Goal: Information Seeking & Learning: Learn about a topic

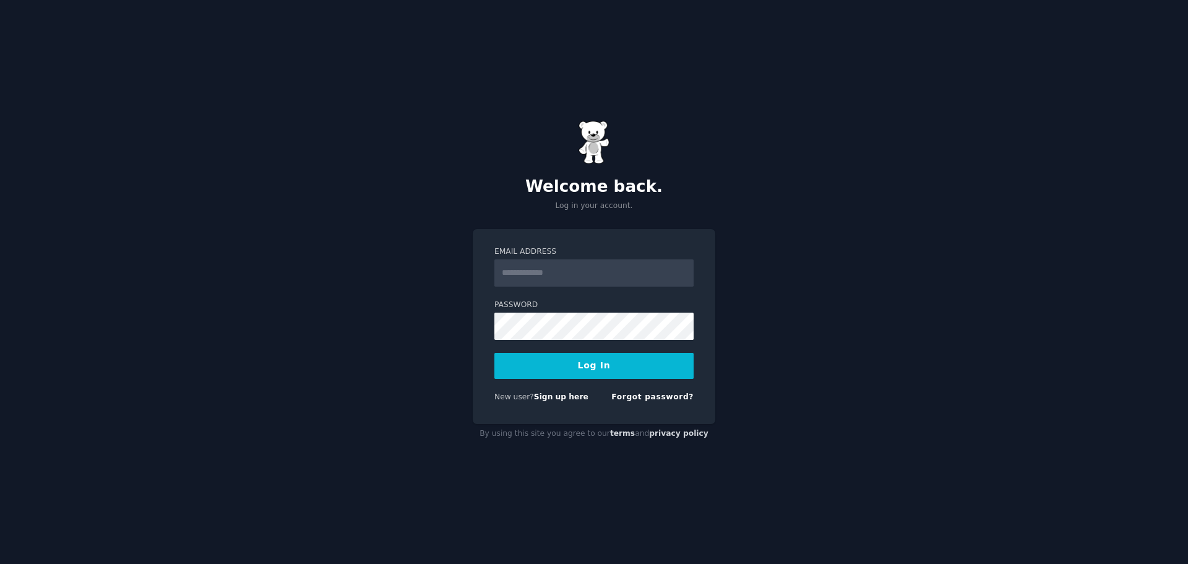
click at [578, 281] on input "Email Address" at bounding box center [593, 272] width 199 height 27
click at [574, 280] on input "Email Address" at bounding box center [593, 272] width 199 height 27
click at [539, 273] on input "Email Address" at bounding box center [593, 272] width 199 height 27
type input "**********"
click at [566, 375] on button "Log In" at bounding box center [593, 366] width 199 height 26
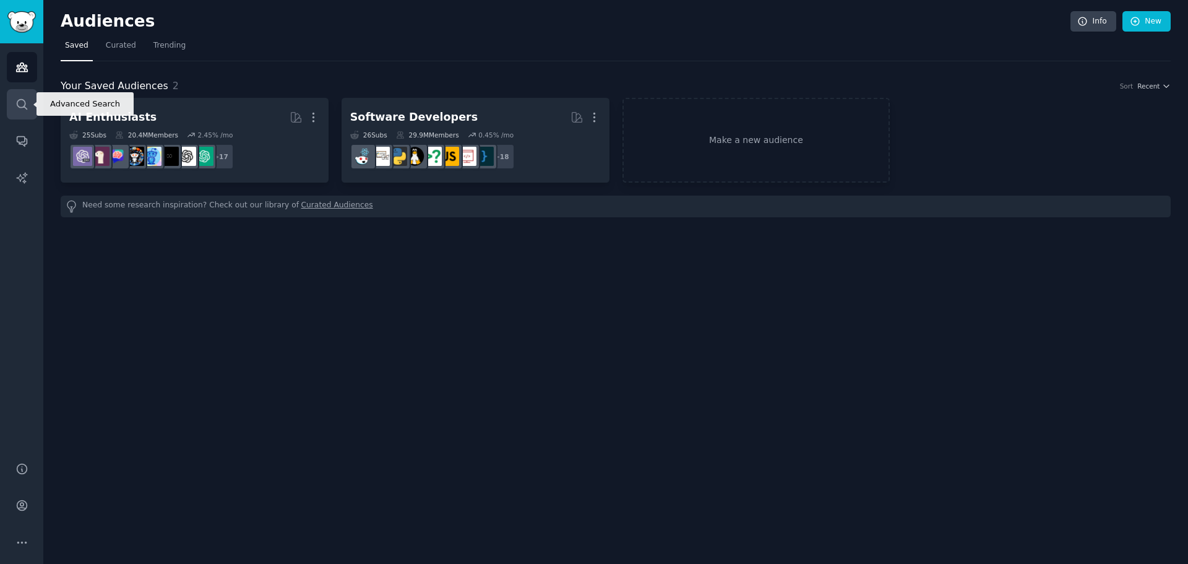
click at [21, 100] on icon "Sidebar" at bounding box center [22, 104] width 10 height 10
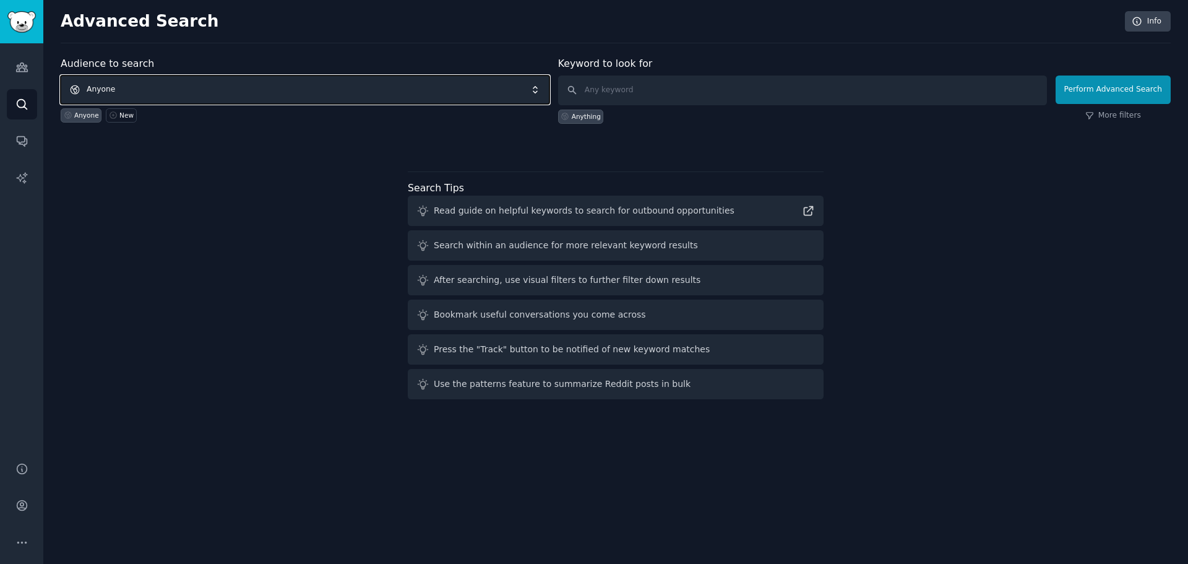
click at [308, 80] on span "Anyone" at bounding box center [305, 89] width 489 height 28
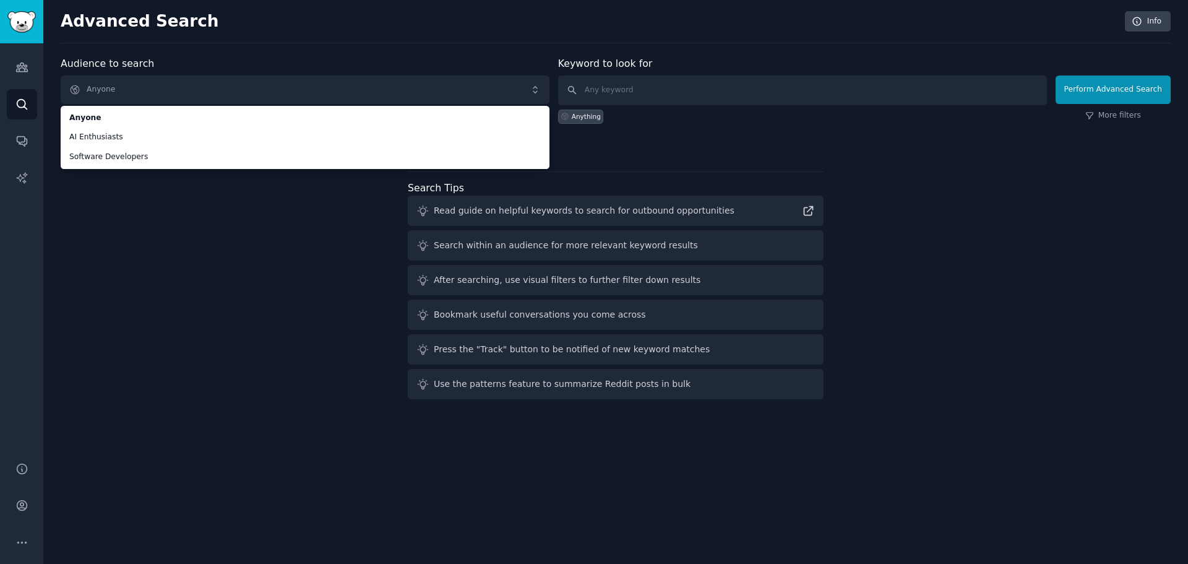
click at [189, 244] on div "Audience to search Anyone Anyone AI Enthusiasts Software Developers Anyone New …" at bounding box center [616, 230] width 1110 height 348
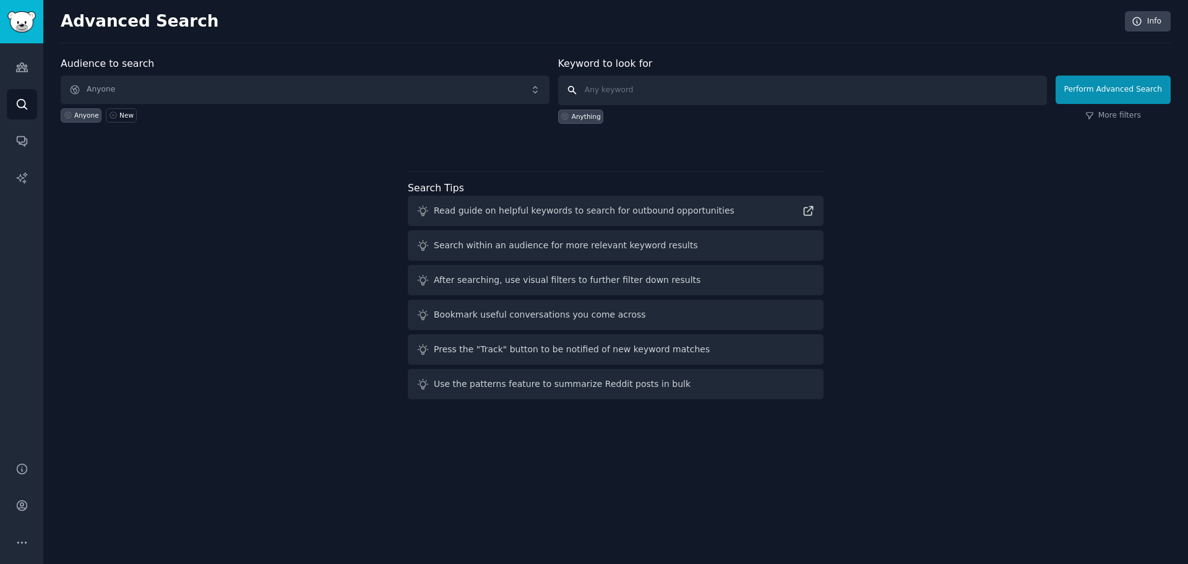
click at [745, 100] on input "text" at bounding box center [802, 90] width 489 height 30
click at [27, 142] on icon "Sidebar" at bounding box center [22, 142] width 10 height 10
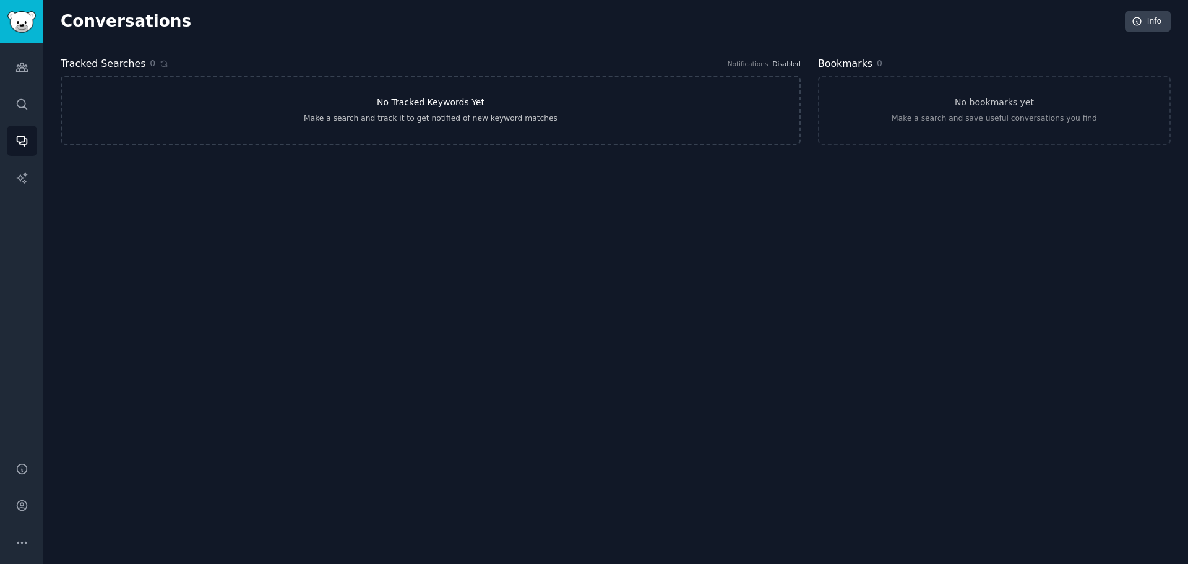
click at [446, 118] on div "Make a search and track it to get notified of new keyword matches" at bounding box center [431, 118] width 254 height 11
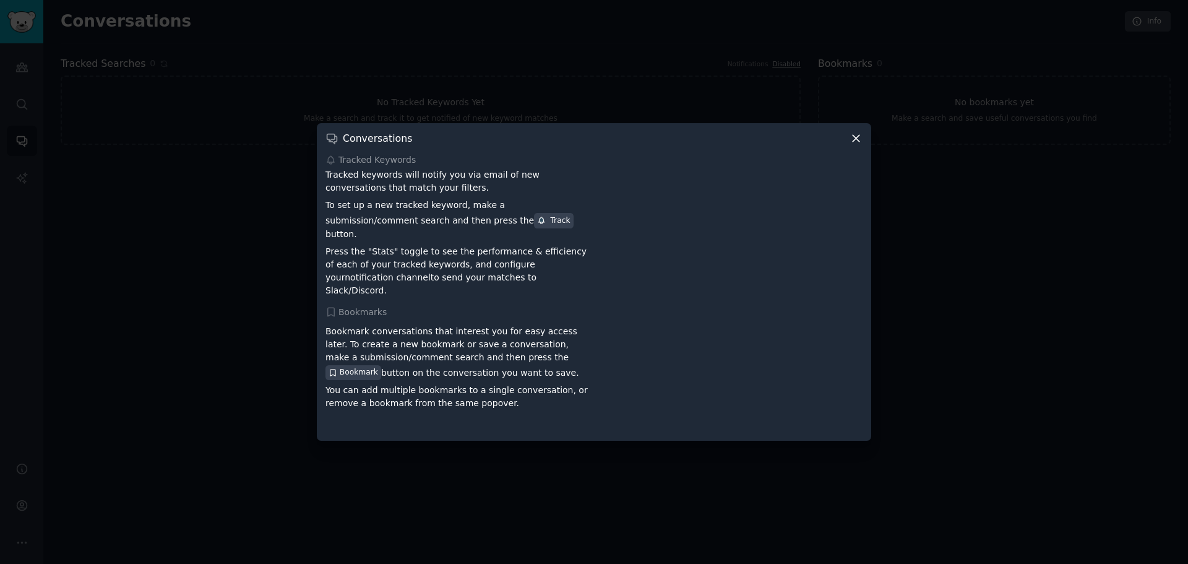
click at [861, 145] on icon at bounding box center [856, 138] width 13 height 13
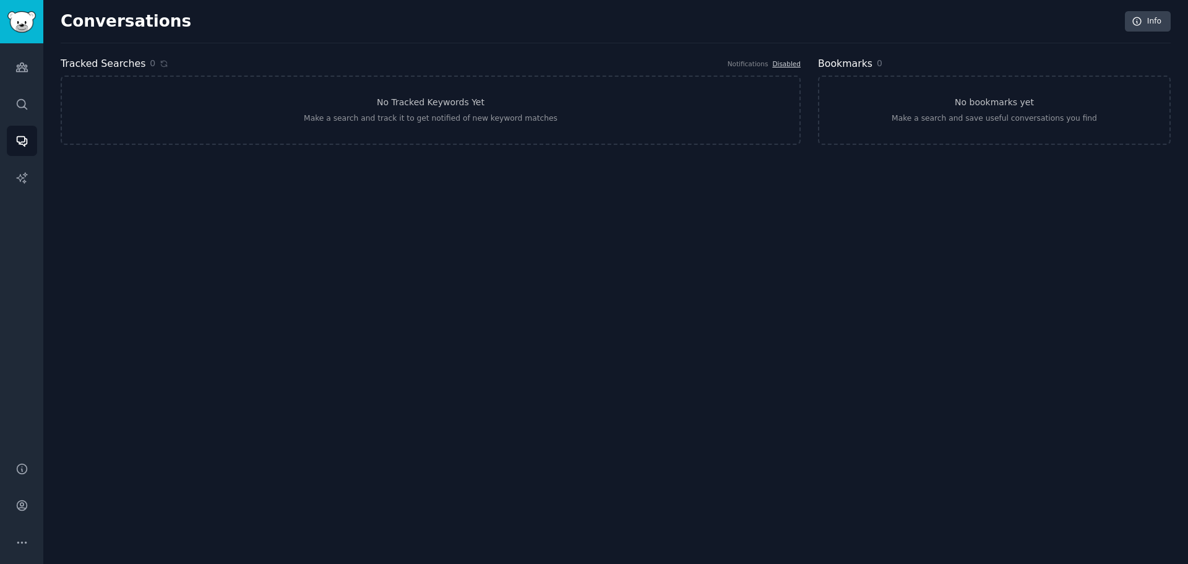
click at [977, 168] on div "Conversations Info Tracked Searches 0 Notifications Disabled No Tracked Keyword…" at bounding box center [615, 282] width 1145 height 564
click at [22, 62] on icon "Sidebar" at bounding box center [21, 67] width 13 height 13
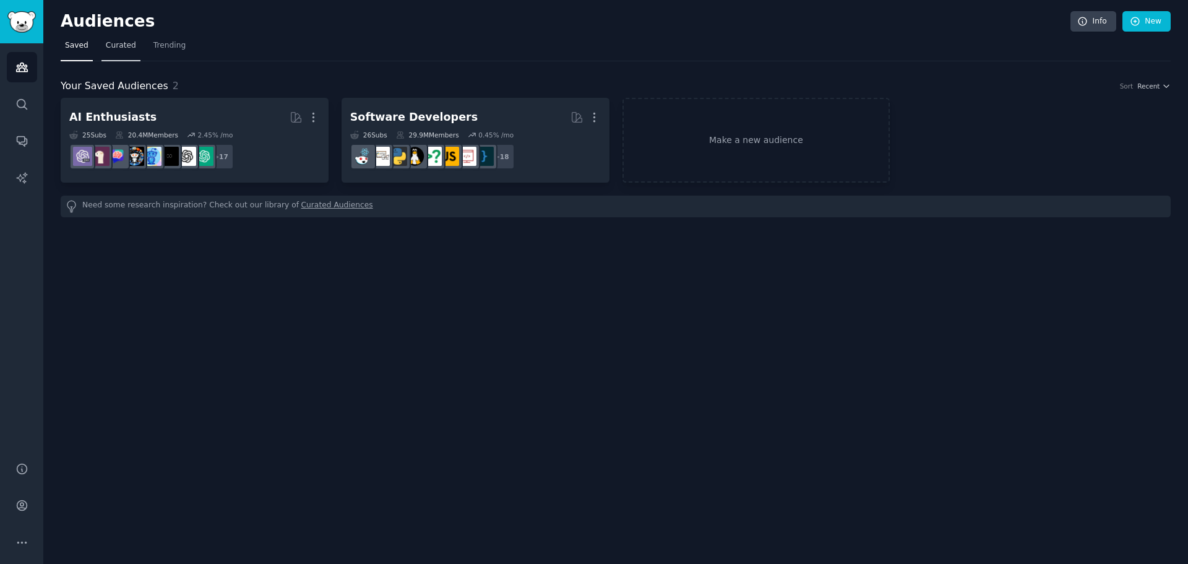
click at [113, 42] on span "Curated" at bounding box center [121, 45] width 30 height 11
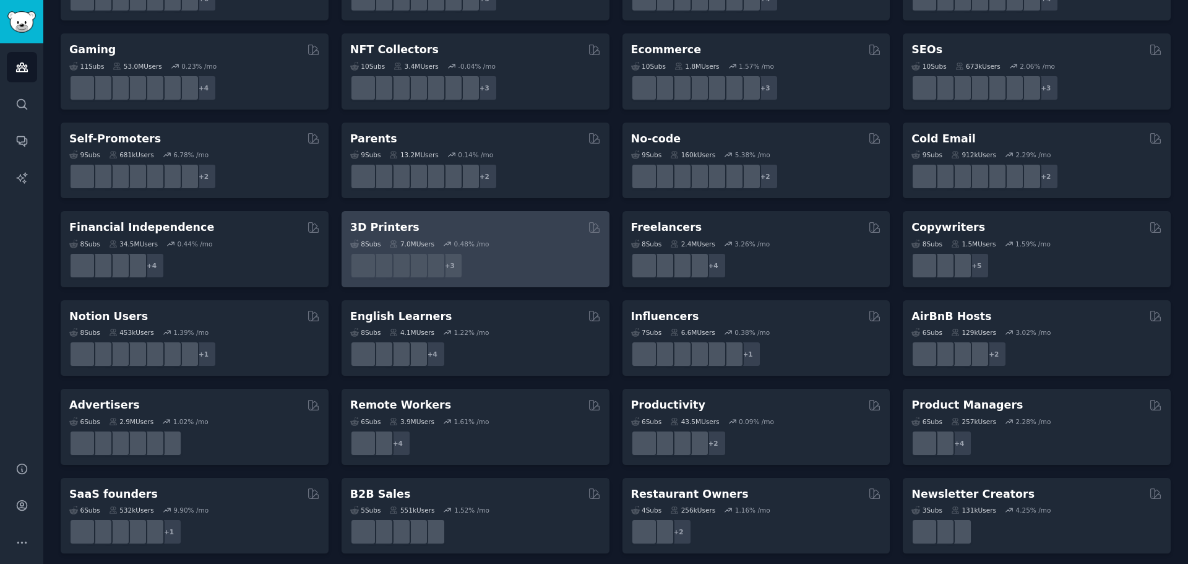
scroll to position [426, 0]
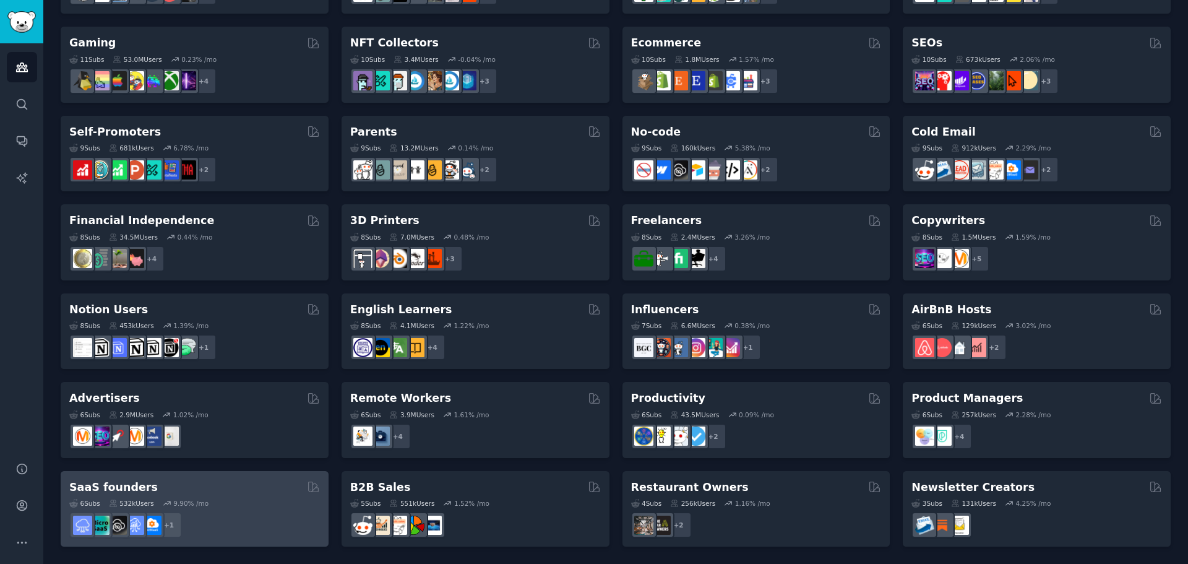
click at [264, 519] on div "+ 1" at bounding box center [194, 525] width 251 height 26
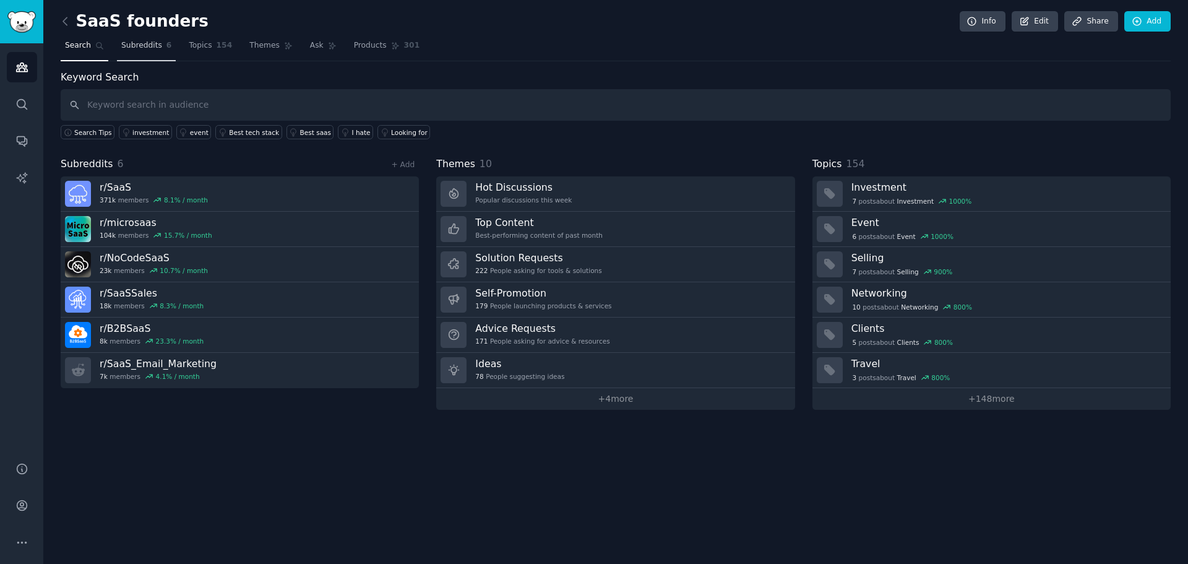
click at [139, 50] on span "Subreddits" at bounding box center [141, 45] width 41 height 11
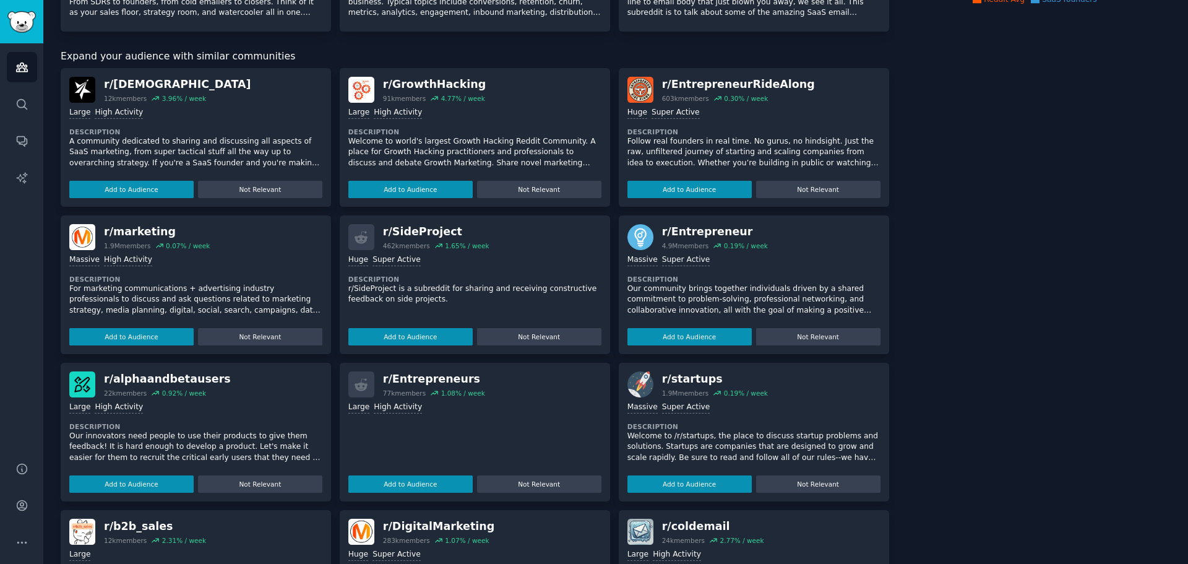
scroll to position [261, 0]
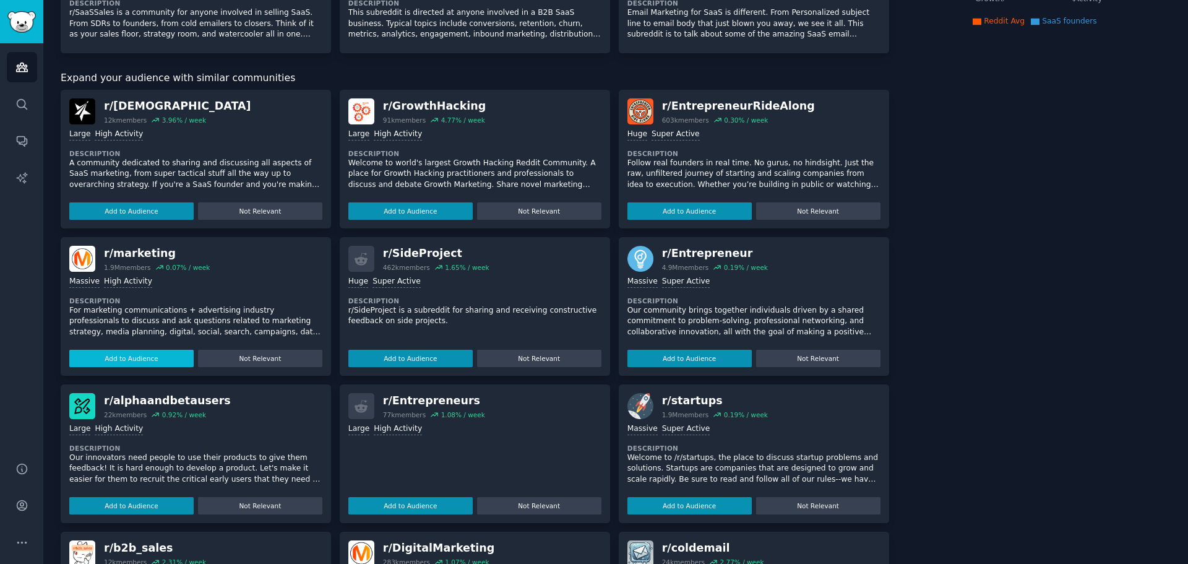
click at [149, 361] on button "Add to Audience" at bounding box center [131, 358] width 124 height 17
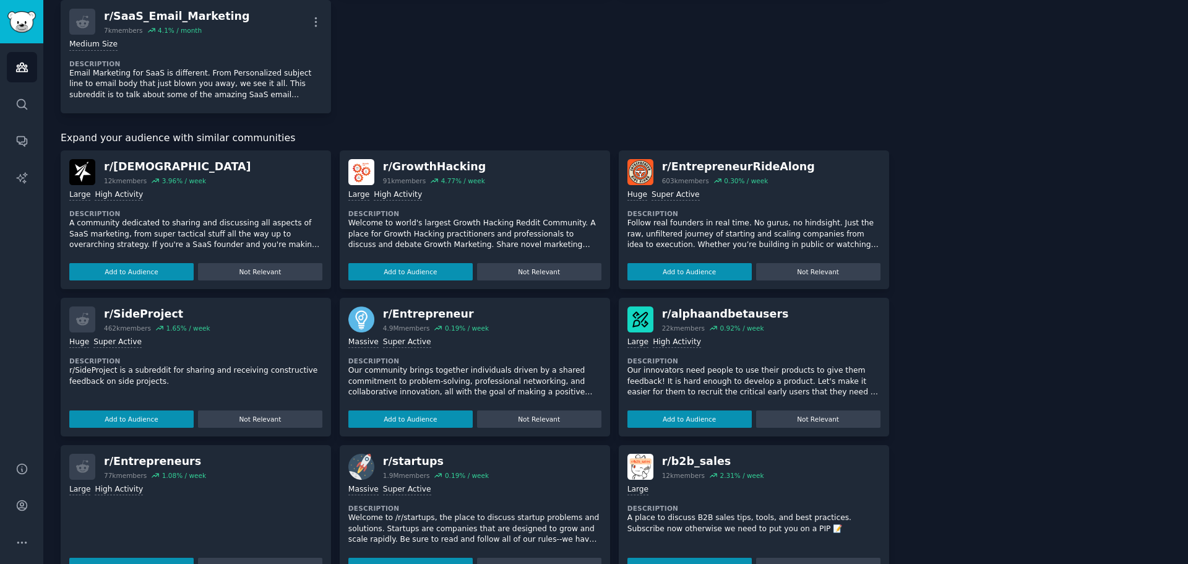
scroll to position [334, 0]
click at [90, 273] on button "Add to Audience" at bounding box center [131, 270] width 124 height 17
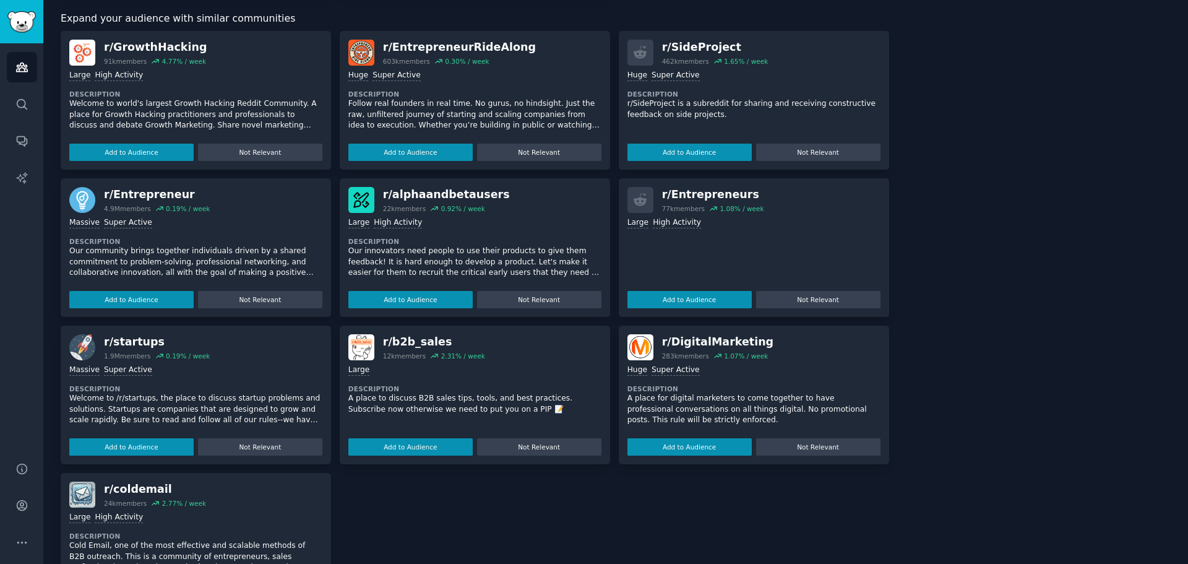
scroll to position [517, 0]
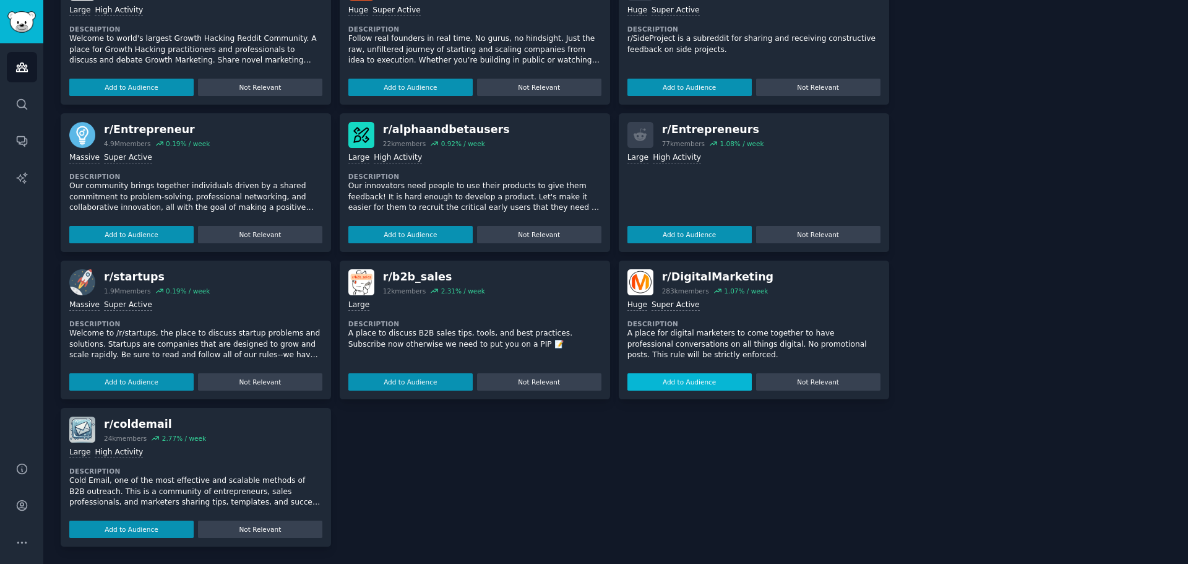
click at [661, 377] on button "Add to Audience" at bounding box center [689, 381] width 124 height 17
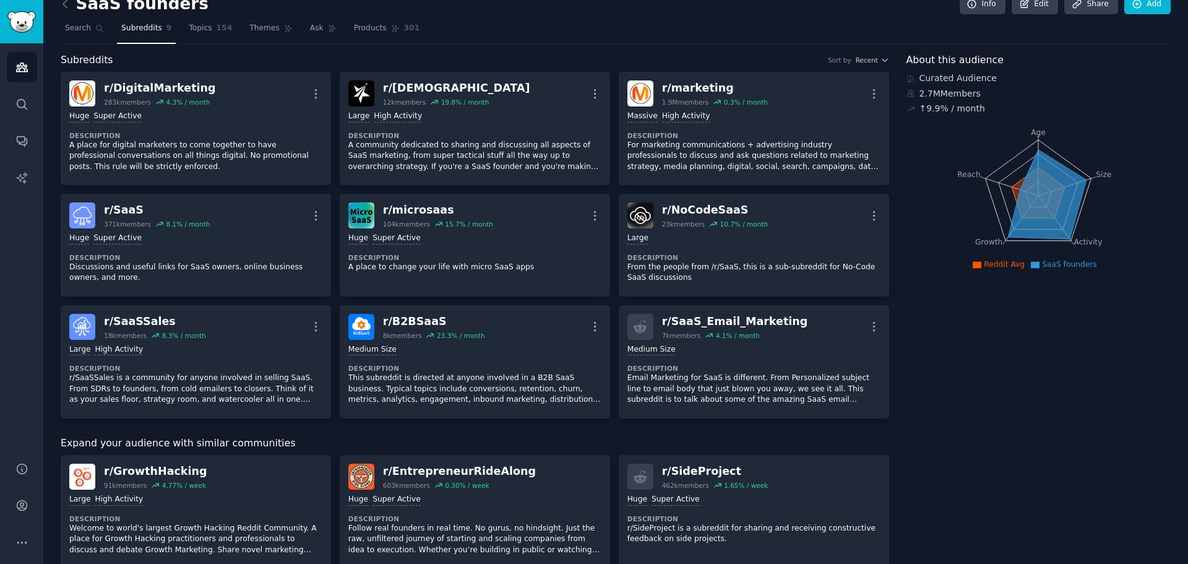
scroll to position [0, 0]
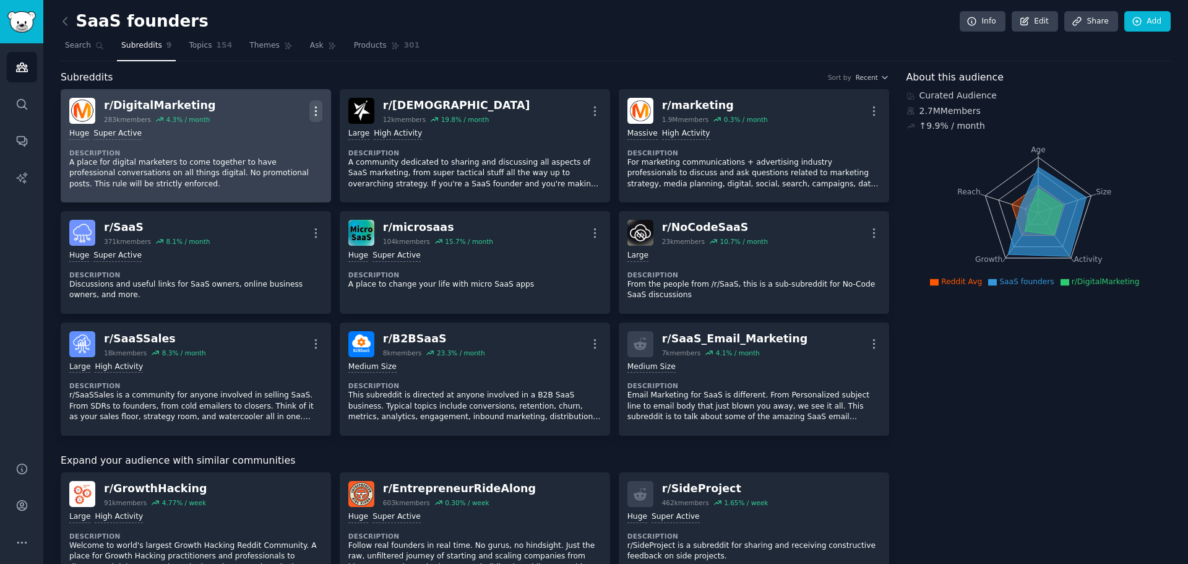
click at [316, 106] on icon "button" at bounding box center [315, 110] width 1 height 9
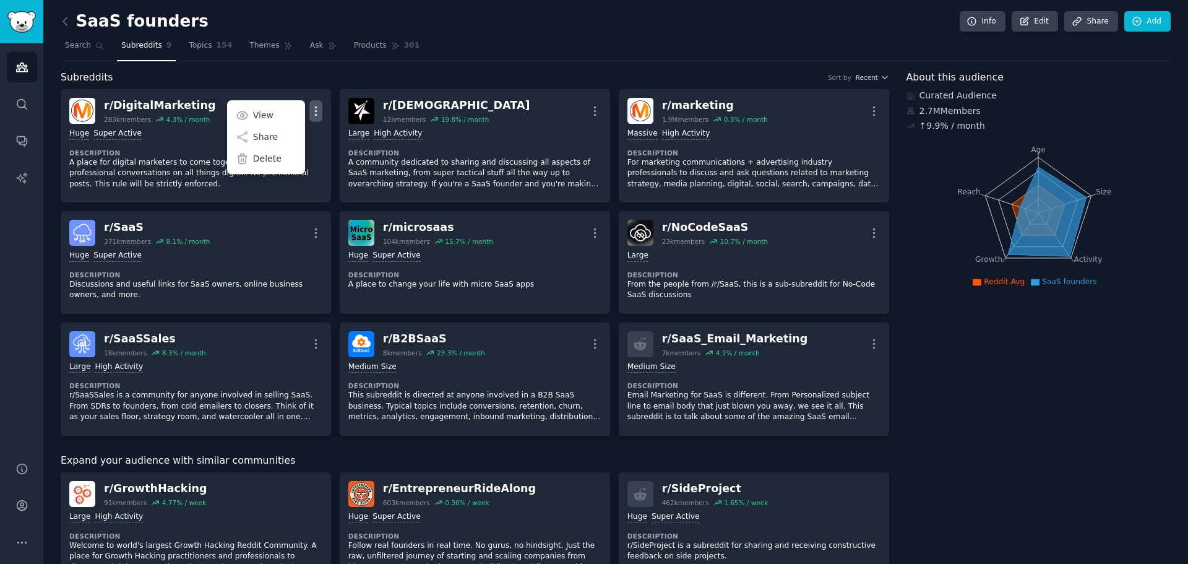
click at [743, 50] on nav "Search Subreddits 9 Topics 154 Themes Ask Products 301" at bounding box center [616, 48] width 1110 height 25
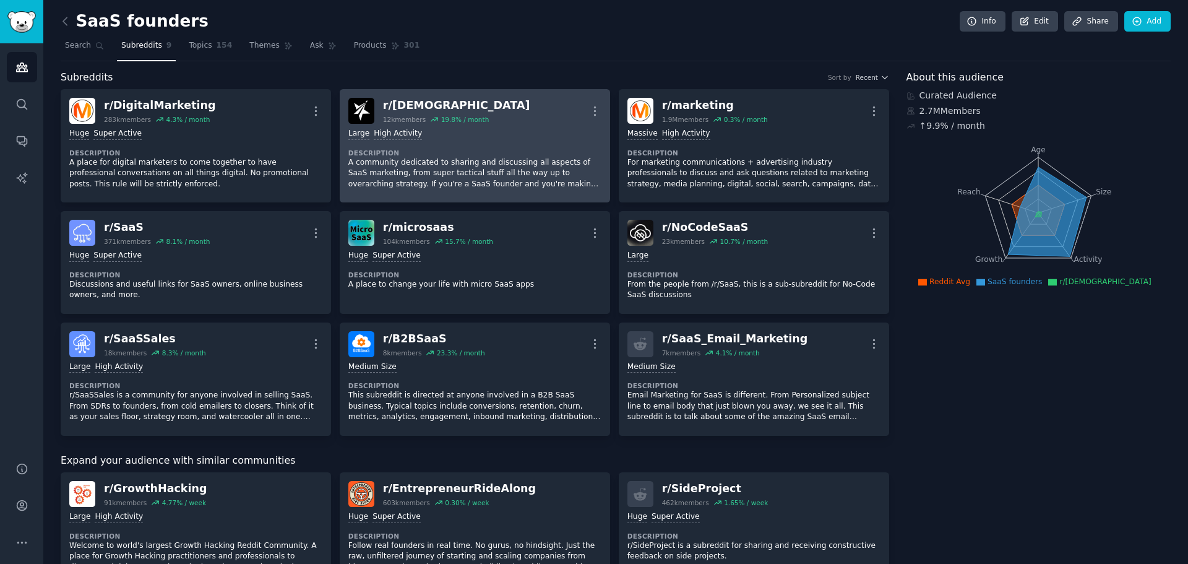
click at [501, 170] on p "A community dedicated to sharing and discussing all aspects of SaaS marketing, …" at bounding box center [474, 173] width 253 height 33
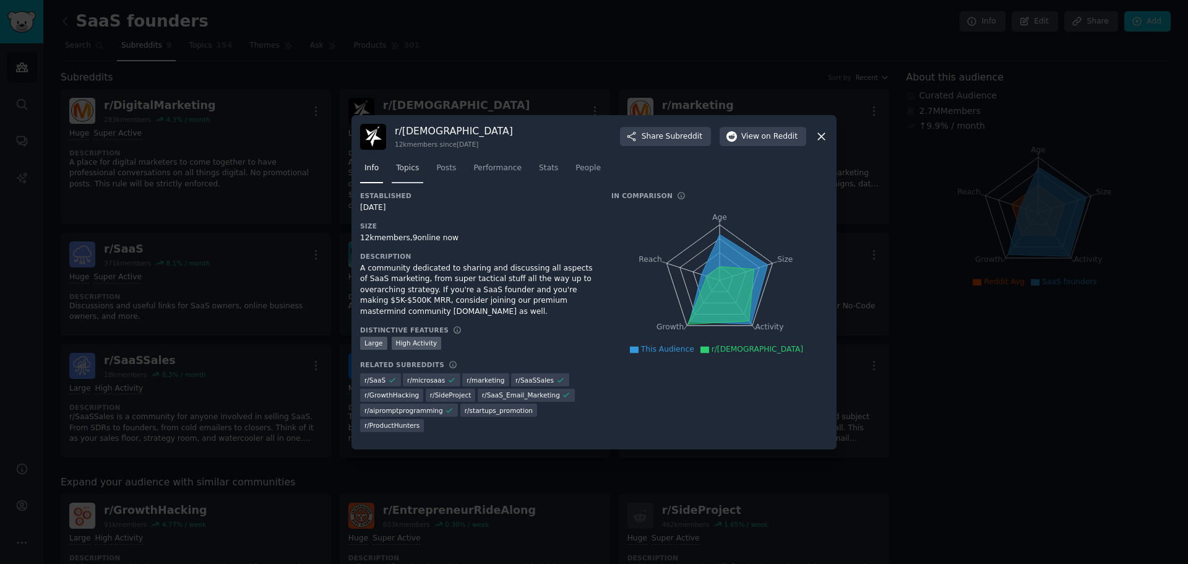
click at [409, 172] on span "Topics" at bounding box center [407, 168] width 23 height 11
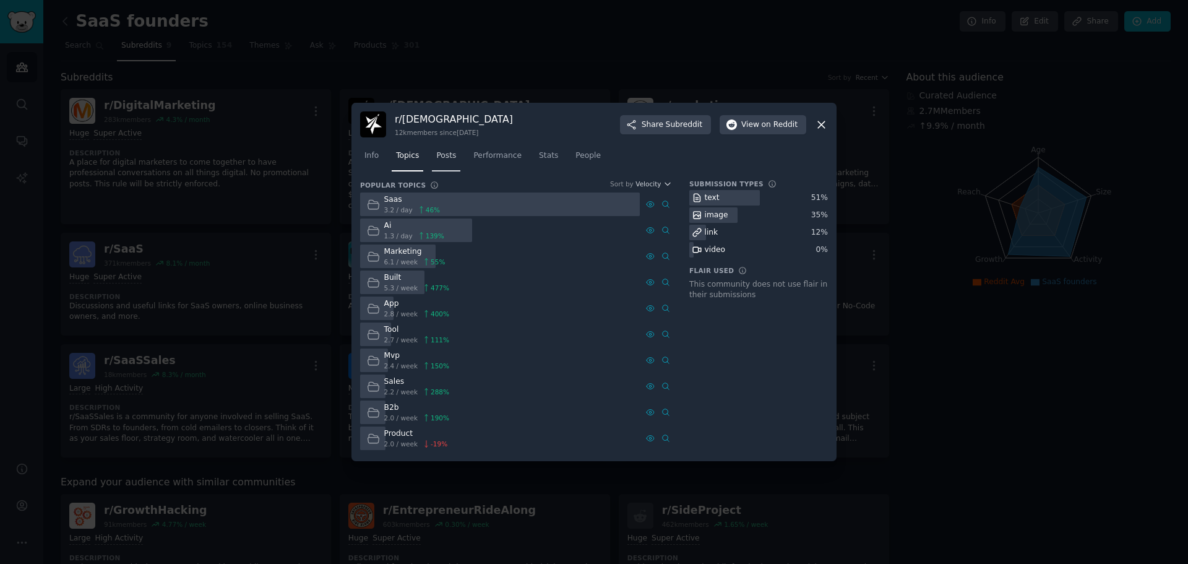
click at [442, 153] on span "Posts" at bounding box center [446, 155] width 20 height 11
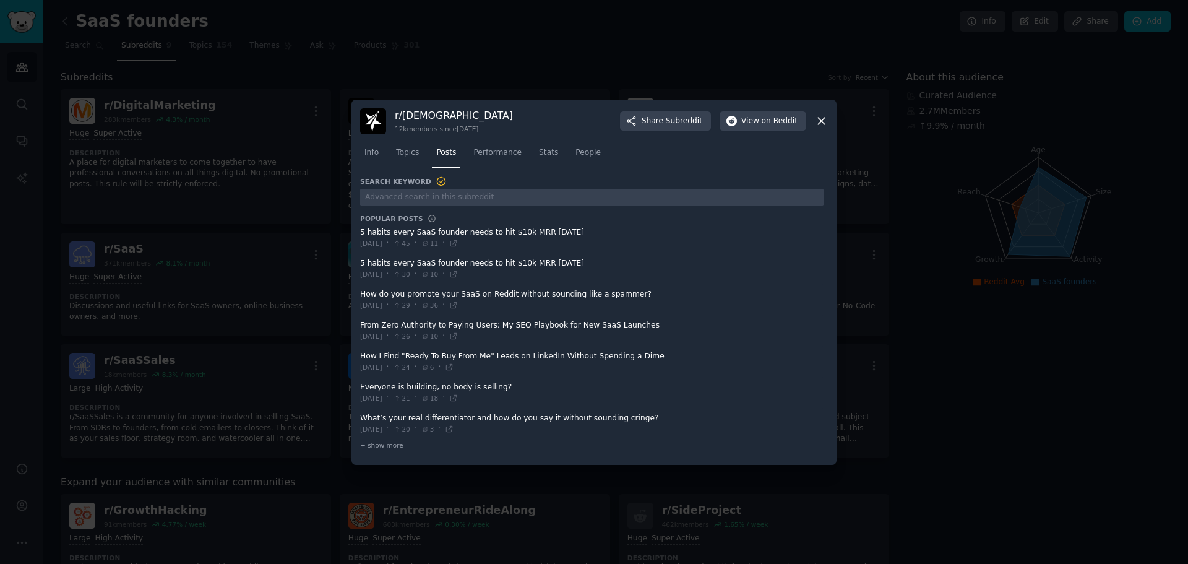
click at [439, 234] on span at bounding box center [591, 238] width 463 height 30
click at [482, 156] on span "Performance" at bounding box center [497, 152] width 48 height 11
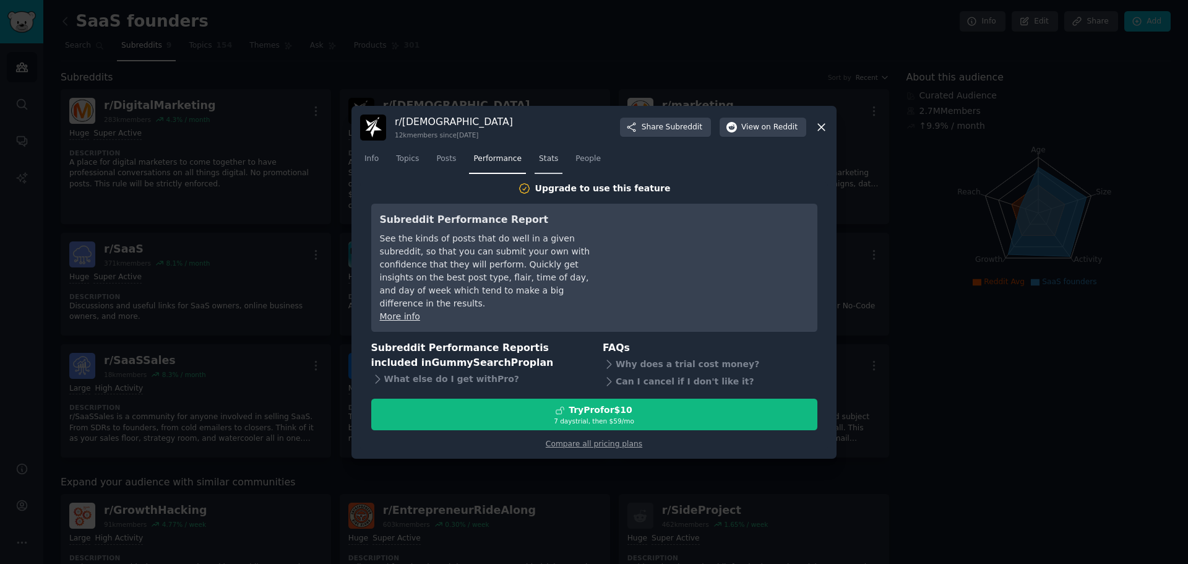
click at [541, 165] on span "Stats" at bounding box center [548, 158] width 19 height 11
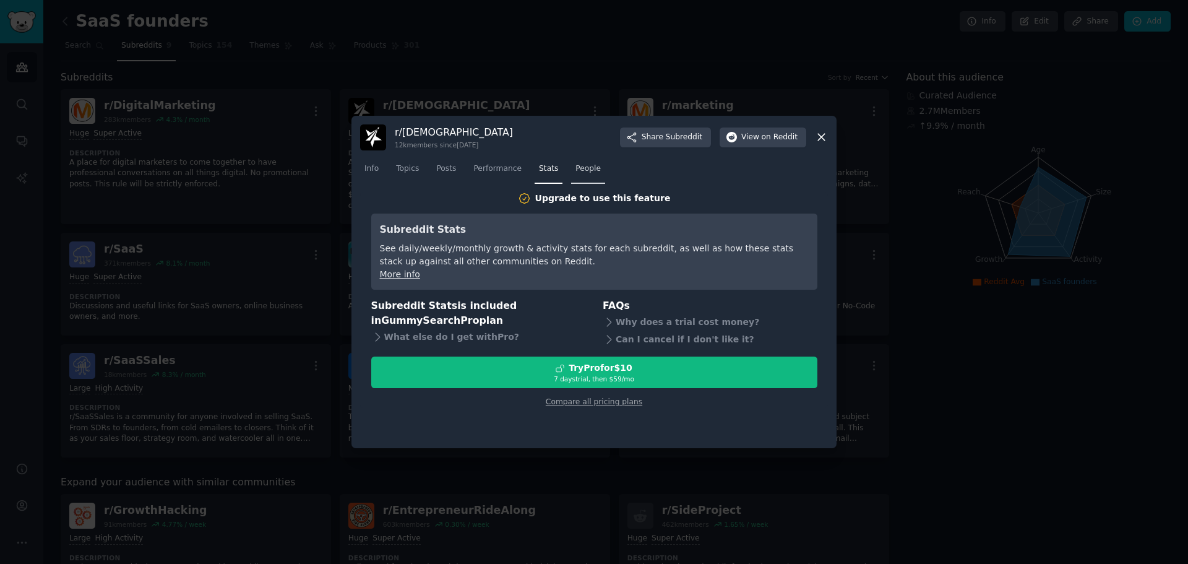
click at [584, 167] on span "People" at bounding box center [587, 168] width 25 height 11
click at [820, 134] on icon at bounding box center [821, 137] width 13 height 13
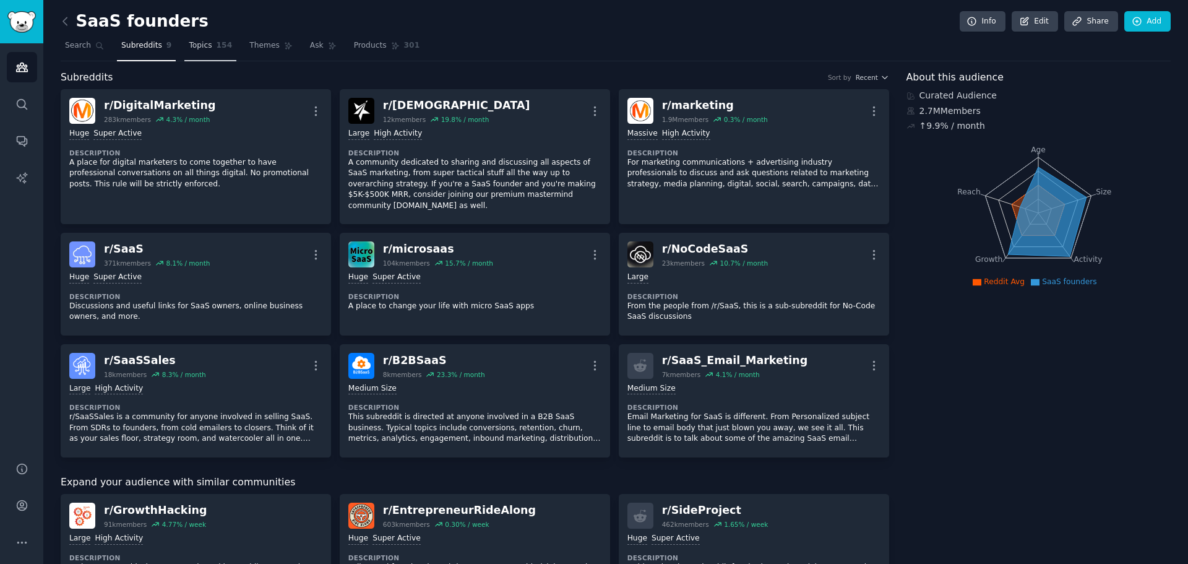
click at [202, 43] on span "Topics" at bounding box center [200, 45] width 23 height 11
click at [202, 55] on link "Topics 154" at bounding box center [210, 48] width 52 height 25
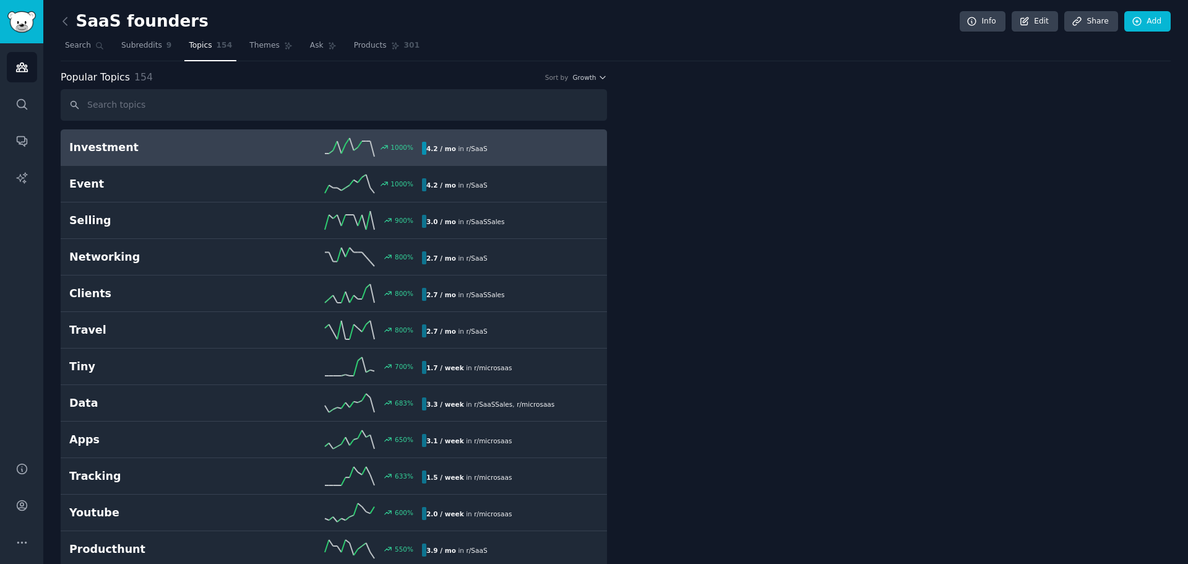
click at [495, 157] on link "Investment 1000 % 4.2 / mo in r/ SaaS" at bounding box center [334, 147] width 546 height 37
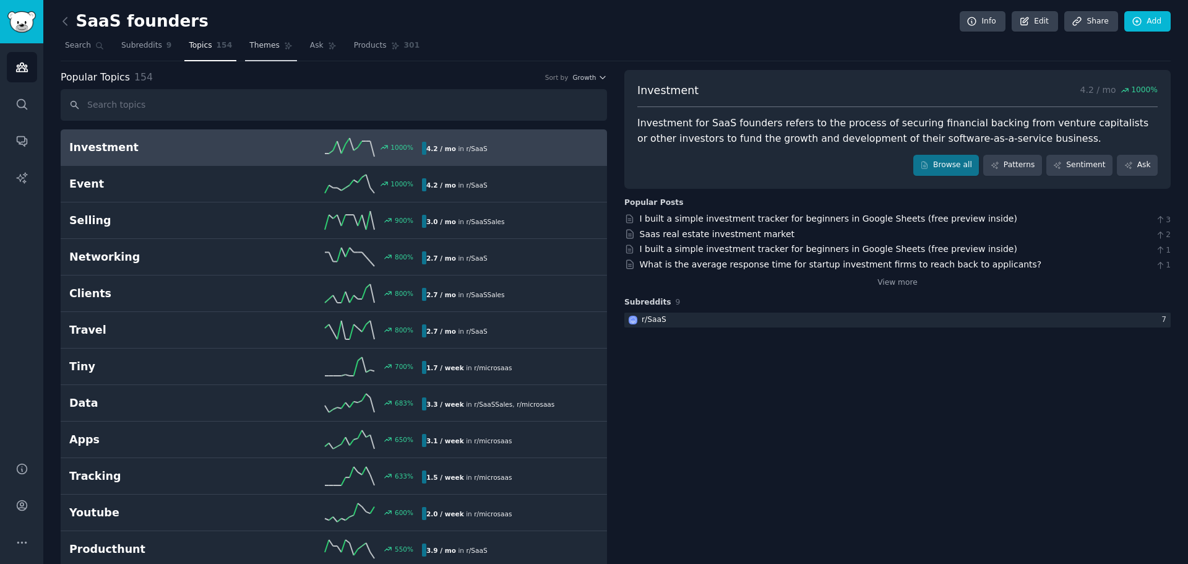
click at [261, 46] on span "Themes" at bounding box center [264, 45] width 30 height 11
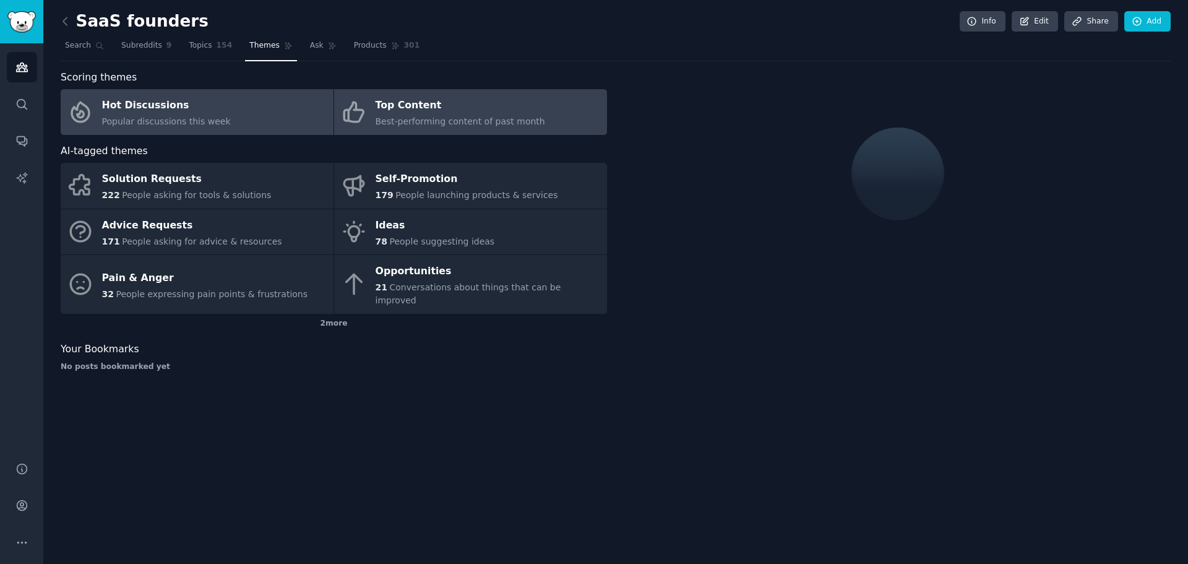
click at [478, 125] on span "Best-performing content of past month" at bounding box center [461, 121] width 170 height 10
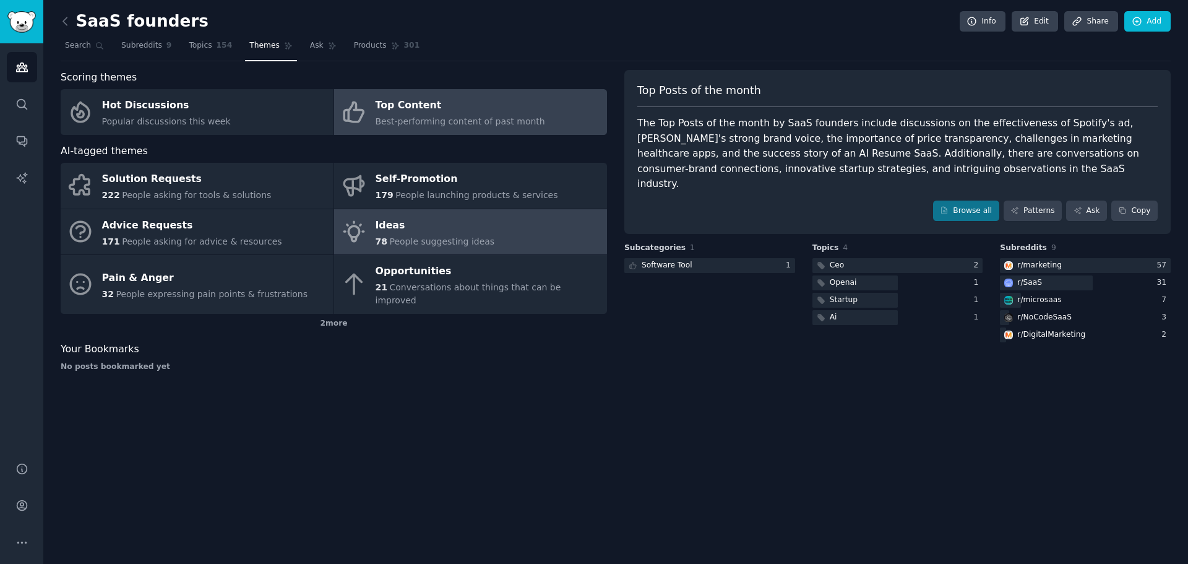
click at [450, 225] on div "Ideas" at bounding box center [435, 225] width 119 height 20
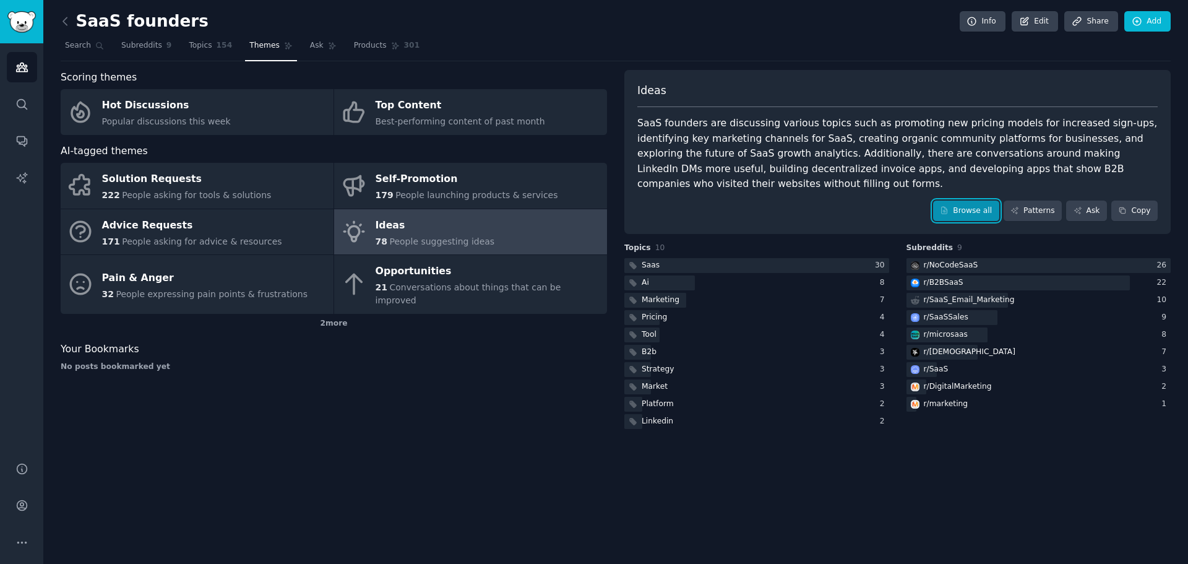
click at [971, 200] on link "Browse all" at bounding box center [966, 210] width 66 height 21
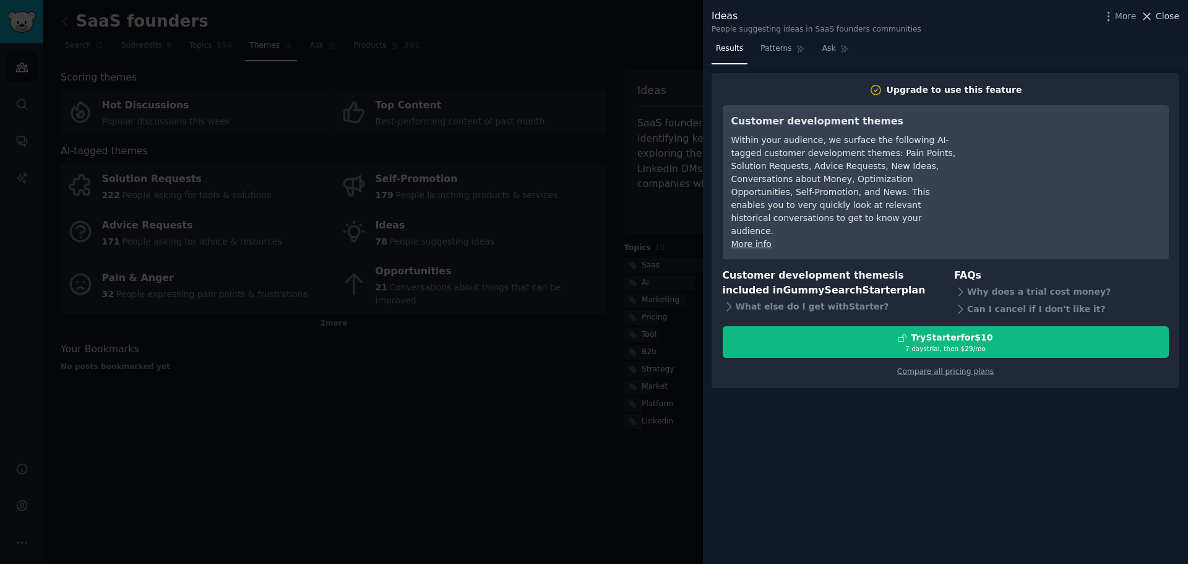
click at [1161, 19] on span "Close" at bounding box center [1168, 16] width 24 height 13
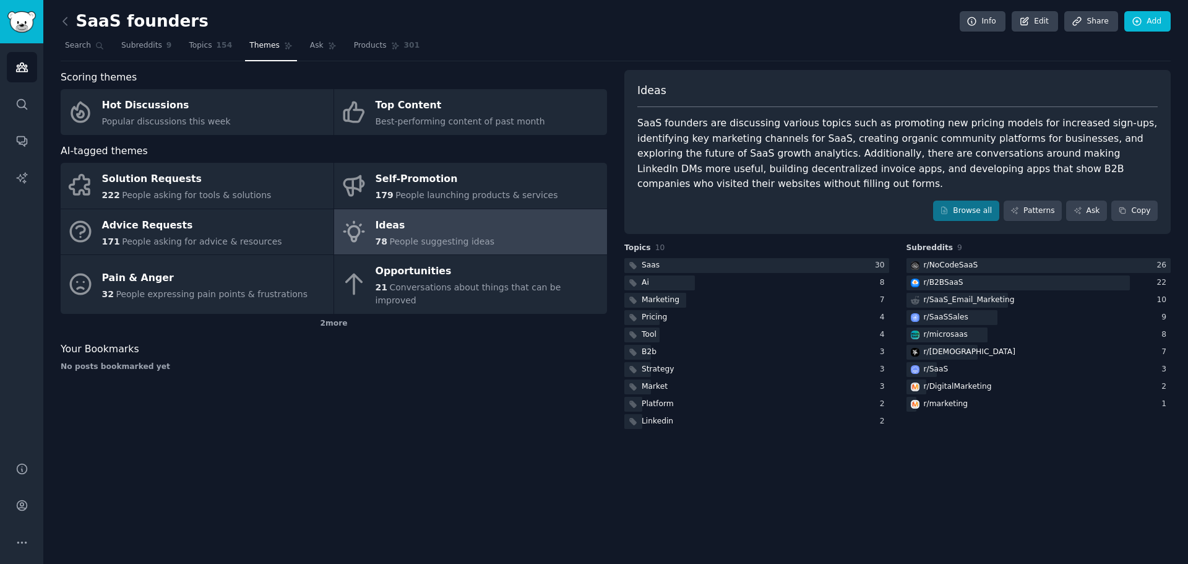
click at [319, 366] on div "Scoring themes Hot Discussions Popular discussions this week Top Content Best-p…" at bounding box center [334, 250] width 546 height 361
click at [352, 53] on link "Products 301" at bounding box center [387, 48] width 74 height 25
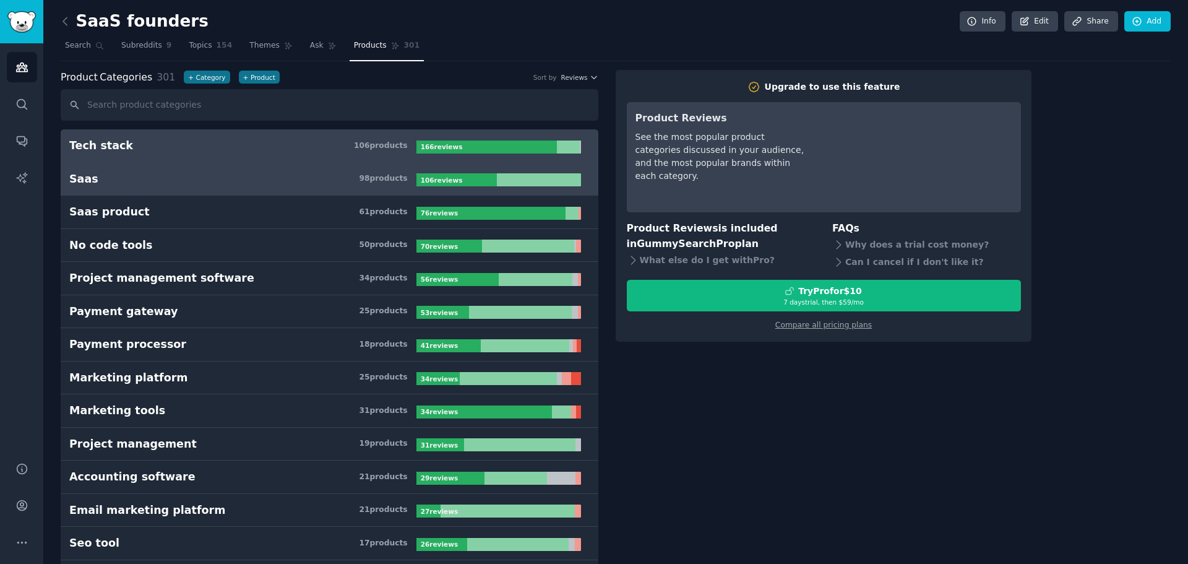
click at [299, 181] on h3 "Saas 98 product s" at bounding box center [242, 178] width 347 height 15
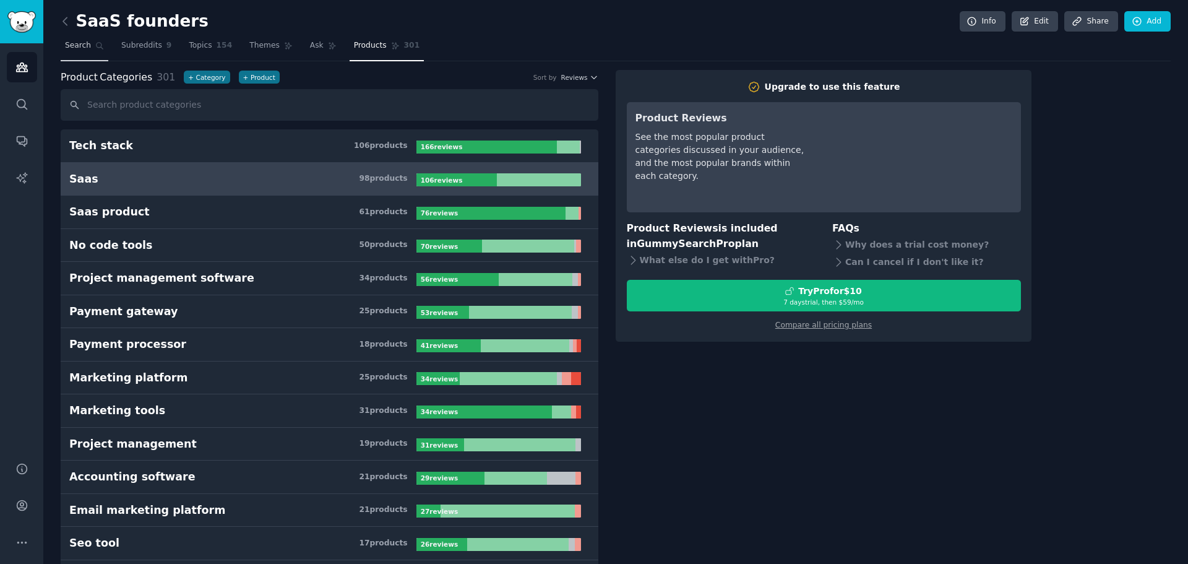
click at [75, 49] on span "Search" at bounding box center [78, 45] width 26 height 11
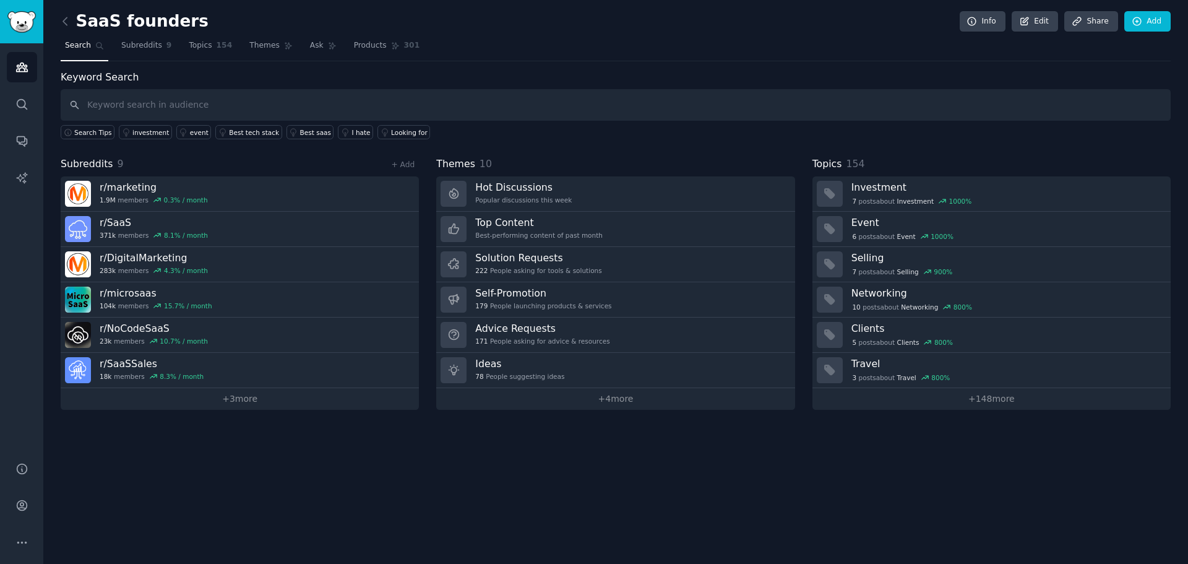
click at [66, 13] on link at bounding box center [68, 22] width 15 height 20
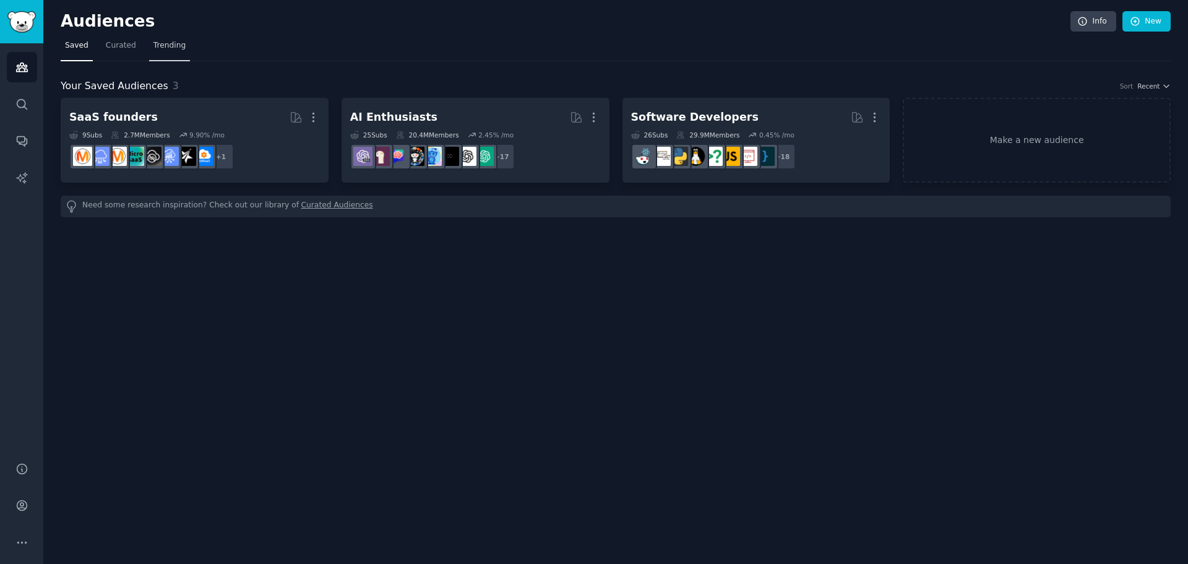
click at [161, 40] on link "Trending" at bounding box center [169, 48] width 41 height 25
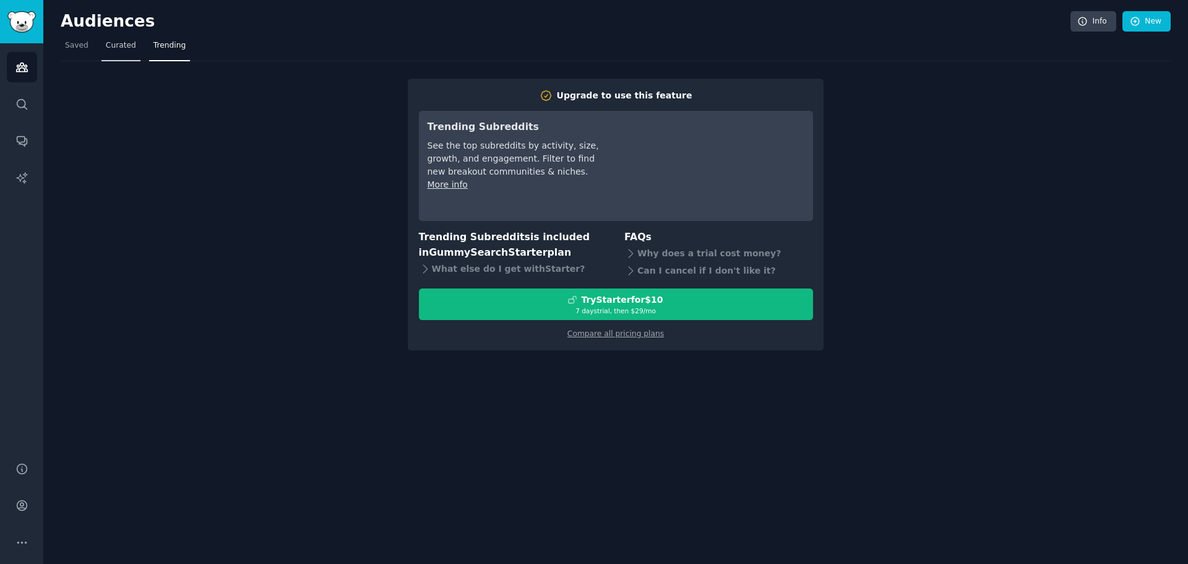
click at [123, 47] on span "Curated" at bounding box center [121, 45] width 30 height 11
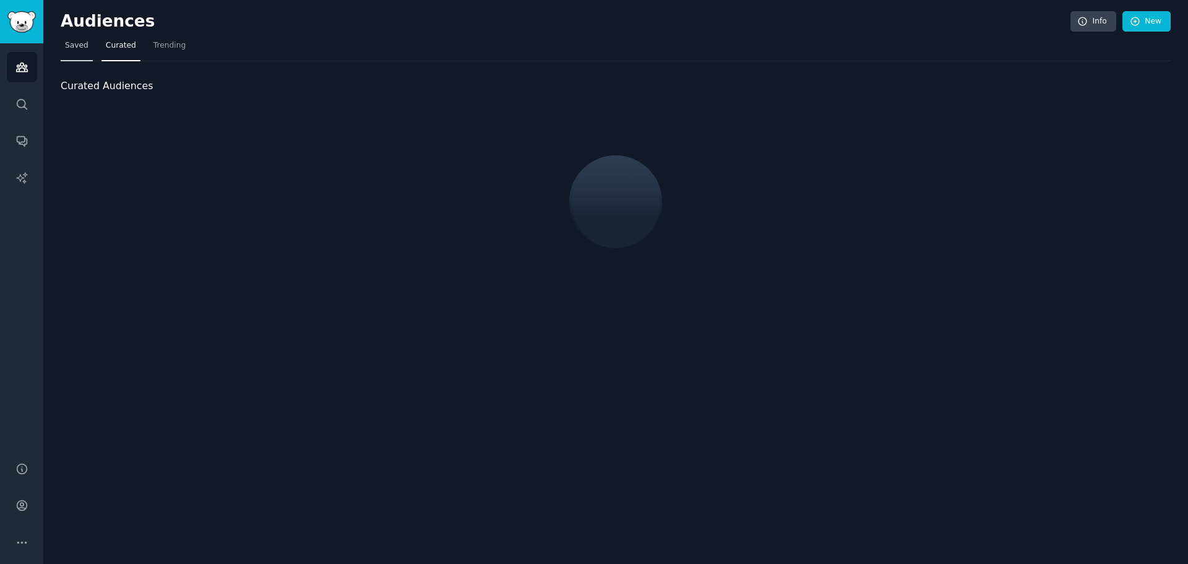
click at [80, 45] on span "Saved" at bounding box center [77, 45] width 24 height 11
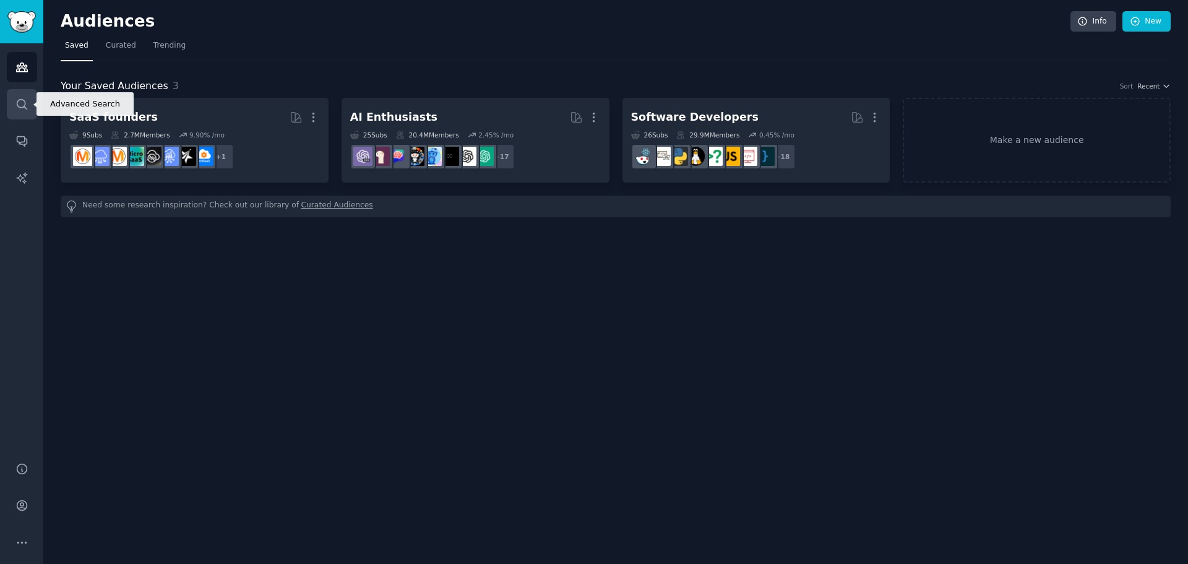
click at [24, 96] on link "Search" at bounding box center [22, 104] width 30 height 30
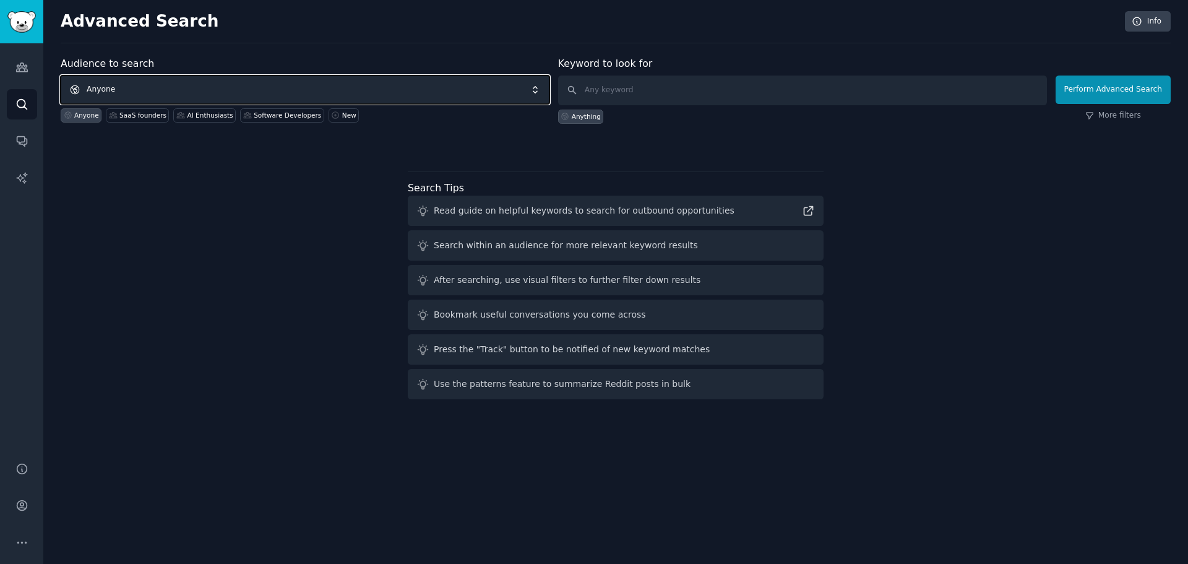
click at [209, 88] on span "Anyone" at bounding box center [305, 89] width 489 height 28
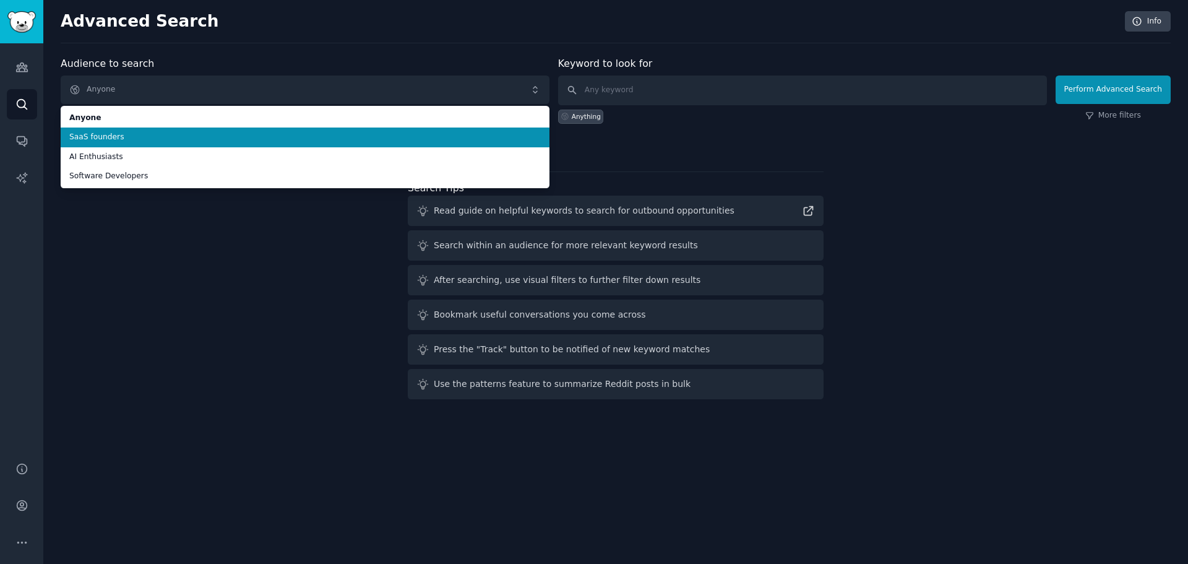
click at [179, 142] on span "SaaS founders" at bounding box center [305, 137] width 472 height 11
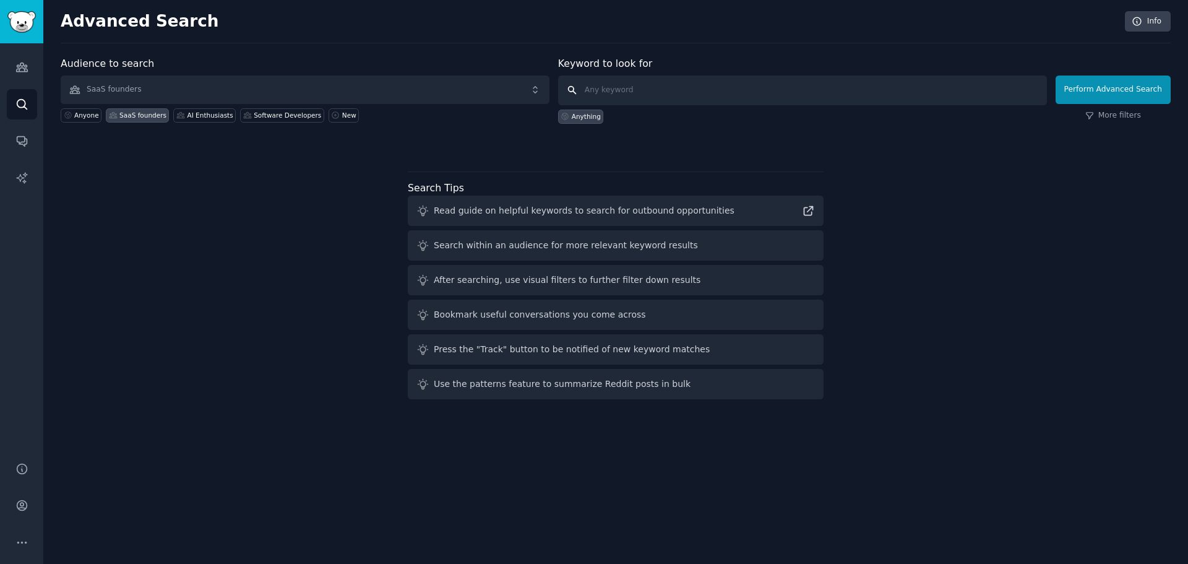
click at [704, 86] on input "text" at bounding box center [802, 90] width 489 height 30
click at [1132, 82] on button "Perform Advanced Search" at bounding box center [1113, 89] width 115 height 28
